Goal: Check status: Check status

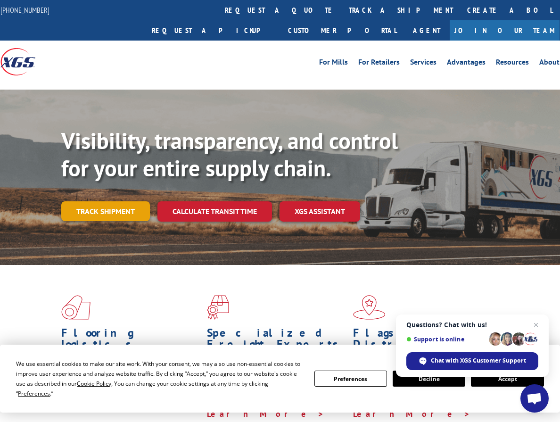
click at [104, 201] on link "Track shipment" at bounding box center [105, 211] width 89 height 20
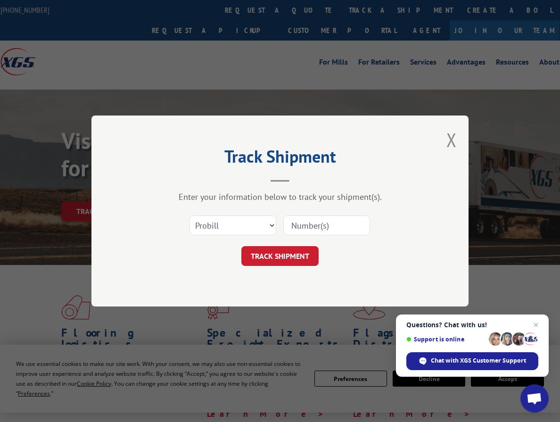
drag, startPoint x: 317, startPoint y: 220, endPoint x: 323, endPoint y: 220, distance: 5.7
click at [323, 220] on input at bounding box center [327, 226] width 87 height 20
paste input "16944745"
type input "16944745"
click at [284, 260] on button "TRACK SHIPMENT" at bounding box center [280, 256] width 77 height 20
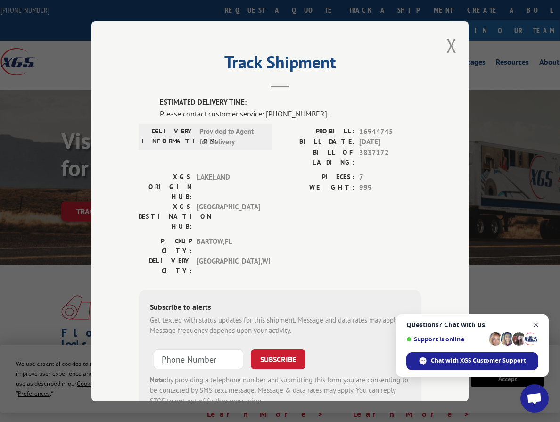
click at [535, 326] on span "Open chat" at bounding box center [537, 325] width 12 height 12
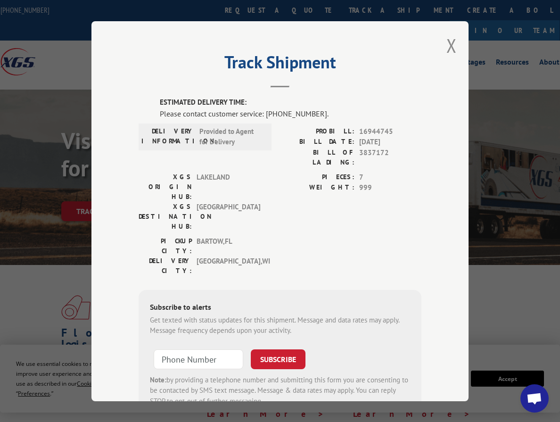
click at [454, 42] on div "Track Shipment ESTIMATED DELIVERY TIME: Please contact customer service: [PHONE…" at bounding box center [280, 211] width 377 height 380
click at [447, 44] on button "Close modal" at bounding box center [452, 45] width 10 height 25
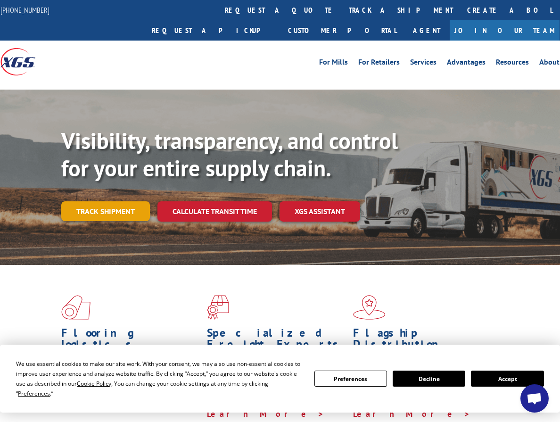
click at [126, 201] on link "Track shipment" at bounding box center [105, 211] width 89 height 20
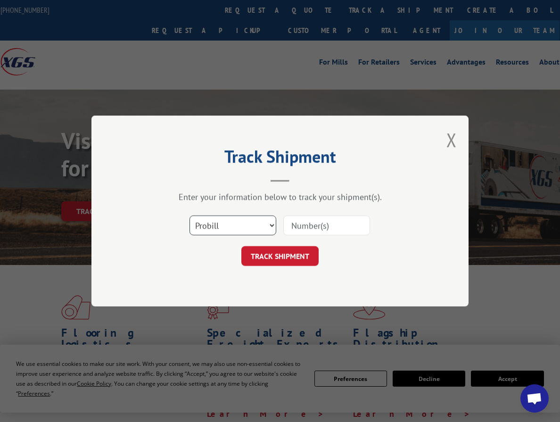
click at [241, 223] on select "Select category... Probill BOL PO" at bounding box center [233, 226] width 87 height 20
select select "po"
click at [190, 216] on select "Select category... Probill BOL PO" at bounding box center [233, 226] width 87 height 20
drag, startPoint x: 321, startPoint y: 226, endPoint x: 400, endPoint y: 226, distance: 78.8
click at [324, 226] on input at bounding box center [327, 226] width 87 height 20
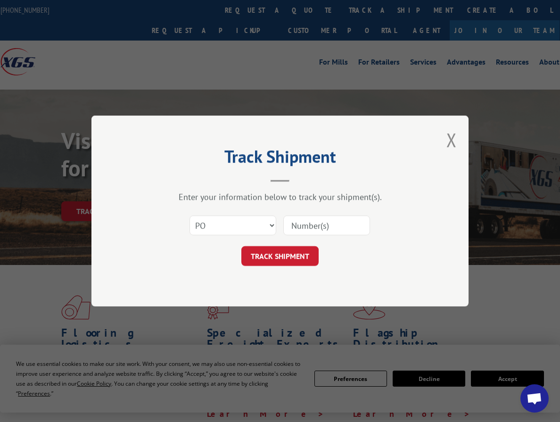
paste input "16944745"
type input "16944745"
click at [291, 255] on button "TRACK SHIPMENT" at bounding box center [280, 256] width 77 height 20
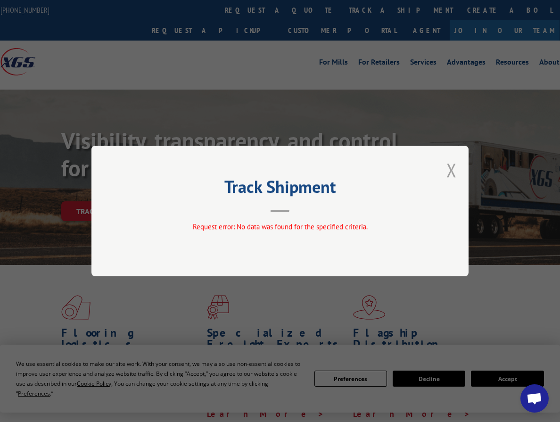
click at [451, 169] on button "Close modal" at bounding box center [452, 170] width 10 height 25
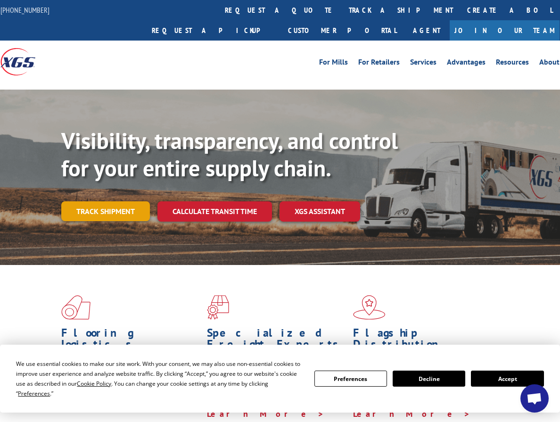
click at [112, 201] on link "Track shipment" at bounding box center [105, 211] width 89 height 20
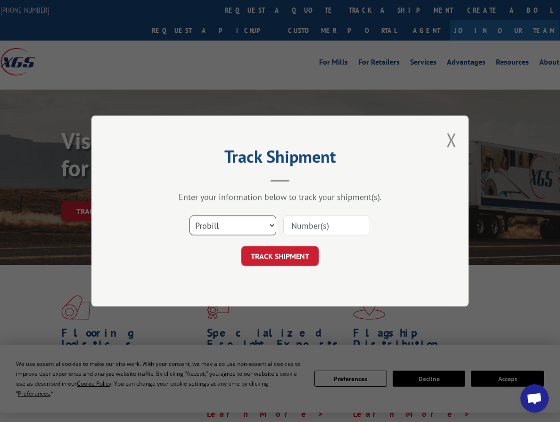
click at [223, 226] on select "Select category... Probill BOL PO" at bounding box center [233, 226] width 87 height 20
select select "po"
click at [190, 216] on select "Select category... Probill BOL PO" at bounding box center [233, 226] width 87 height 20
click at [317, 226] on input at bounding box center [327, 226] width 87 height 20
paste input "PO #: 11657332"
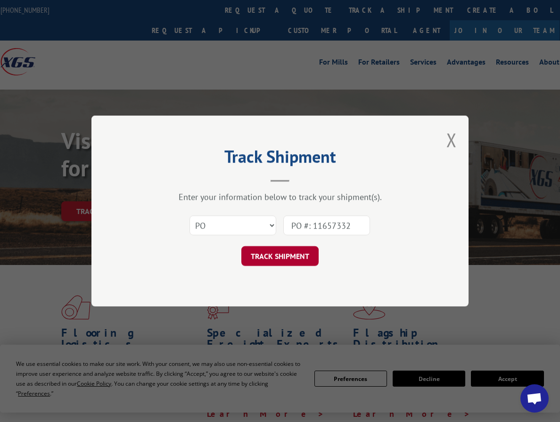
type input "PO #: 11657332"
drag, startPoint x: 309, startPoint y: 246, endPoint x: 305, endPoint y: 253, distance: 7.8
click at [306, 253] on form "Select category... Probill BOL PO PO #: 11657332 TRACK SHIPMENT" at bounding box center [280, 238] width 283 height 56
click at [305, 255] on button "TRACK SHIPMENT" at bounding box center [280, 256] width 77 height 20
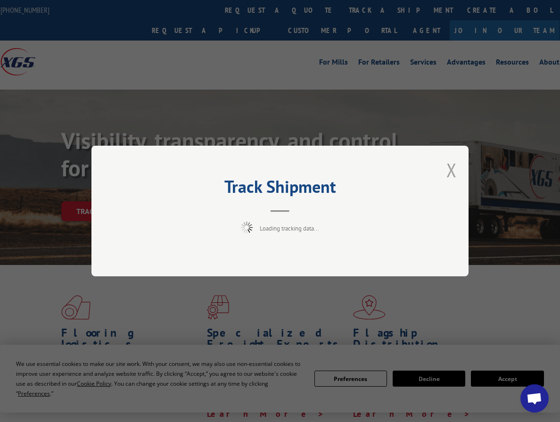
click at [449, 176] on button "Close modal" at bounding box center [452, 170] width 10 height 25
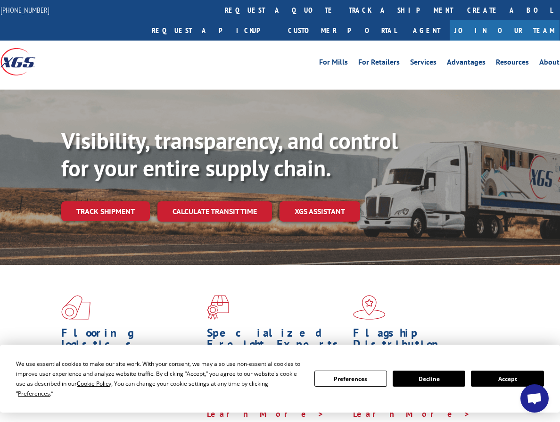
drag, startPoint x: 125, startPoint y: 193, endPoint x: 178, endPoint y: 194, distance: 52.8
click at [124, 201] on link "Track shipment" at bounding box center [105, 211] width 89 height 20
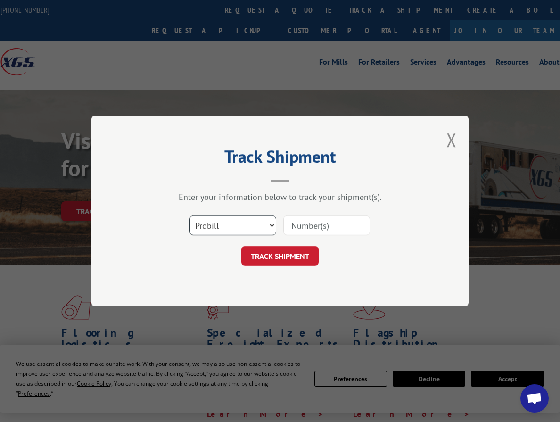
drag, startPoint x: 238, startPoint y: 225, endPoint x: 245, endPoint y: 234, distance: 10.8
click at [242, 225] on select "Select category... Probill BOL PO" at bounding box center [233, 226] width 87 height 20
select select "po"
click at [190, 216] on select "Select category... Probill BOL PO" at bounding box center [233, 226] width 87 height 20
drag, startPoint x: 325, startPoint y: 238, endPoint x: 328, endPoint y: 228, distance: 10.8
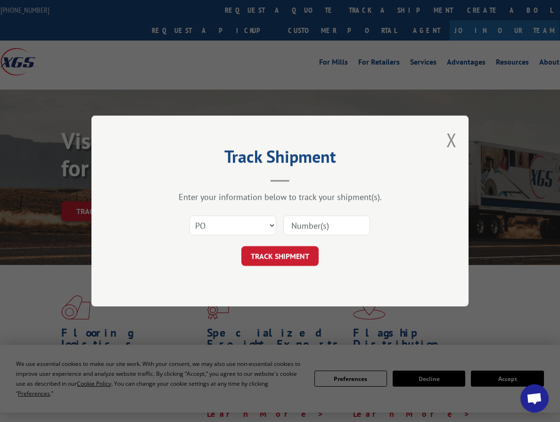
click at [326, 234] on div "Select category... Probill BOL PO" at bounding box center [280, 225] width 283 height 31
click at [328, 228] on input at bounding box center [327, 226] width 87 height 20
paste input "PO #: 11657332"
click at [315, 226] on input "PO #: 11657332" at bounding box center [327, 226] width 87 height 20
type input "11657332"
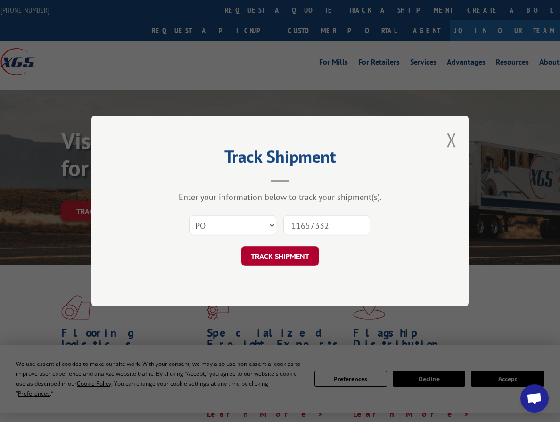
click at [297, 253] on button "TRACK SHIPMENT" at bounding box center [280, 256] width 77 height 20
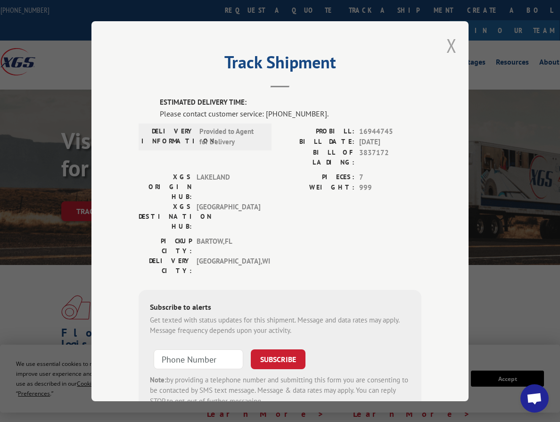
click at [447, 40] on button "Close modal" at bounding box center [452, 45] width 10 height 25
